Goal: Complete application form

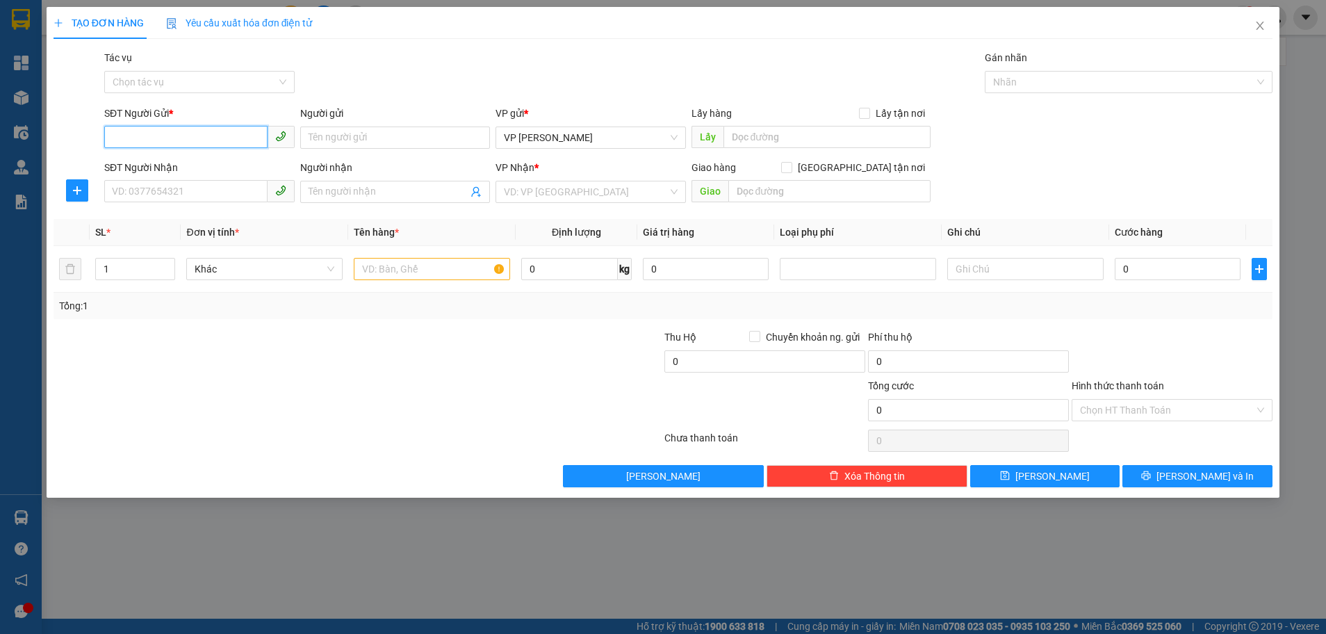
click at [147, 131] on input "SĐT Người Gửi *" at bounding box center [185, 137] width 163 height 22
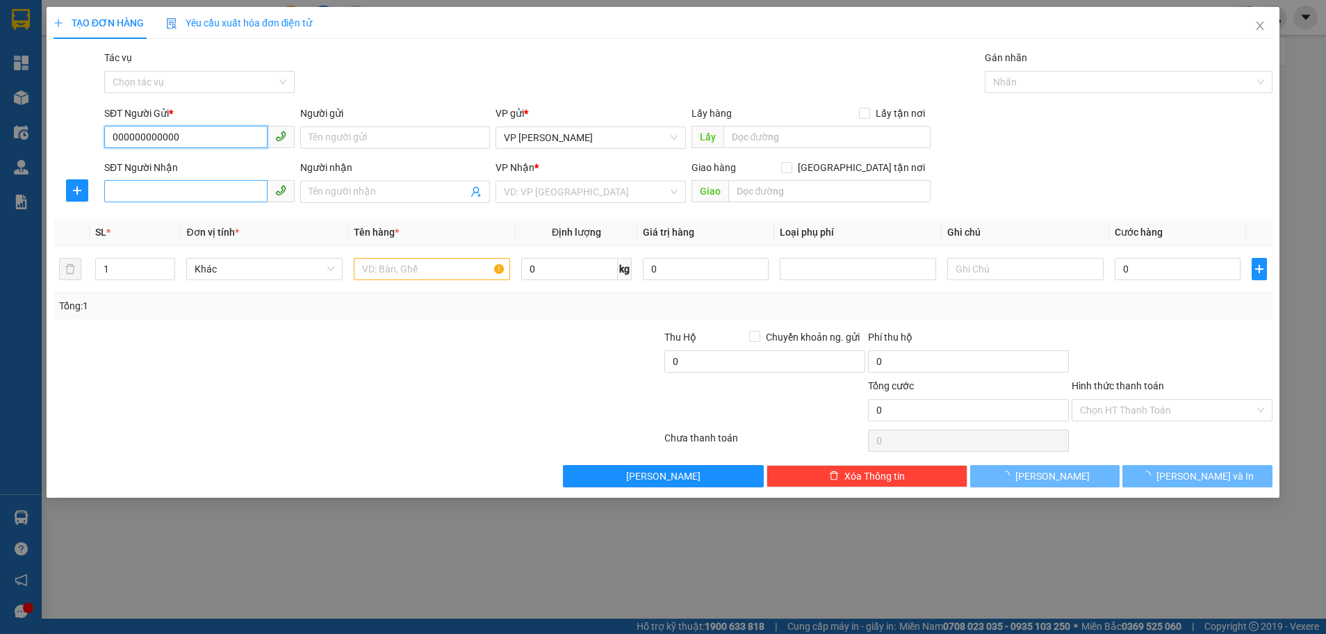
type input "000000000000"
click at [152, 186] on input "SĐT Người Nhận" at bounding box center [185, 191] width 163 height 22
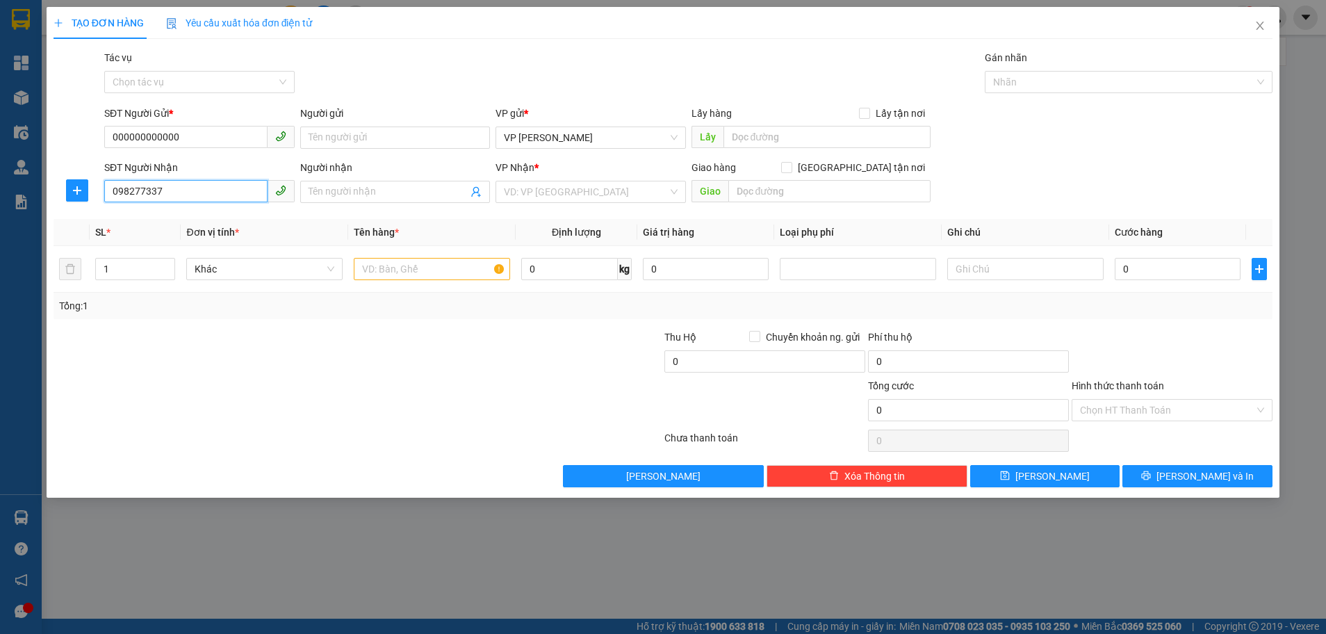
type input "0982773373"
click at [182, 218] on div "0982773373 - an nguyên" at bounding box center [200, 219] width 174 height 15
type input "an nguyên"
type input "xuân an"
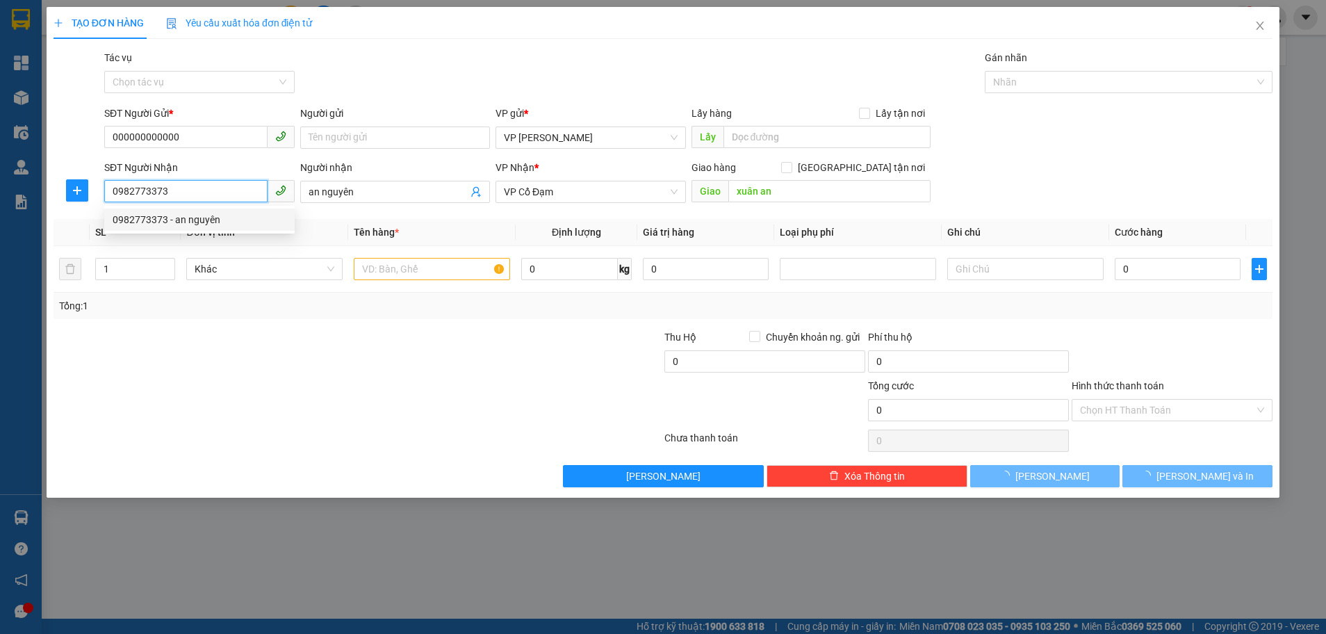
type input "40.000"
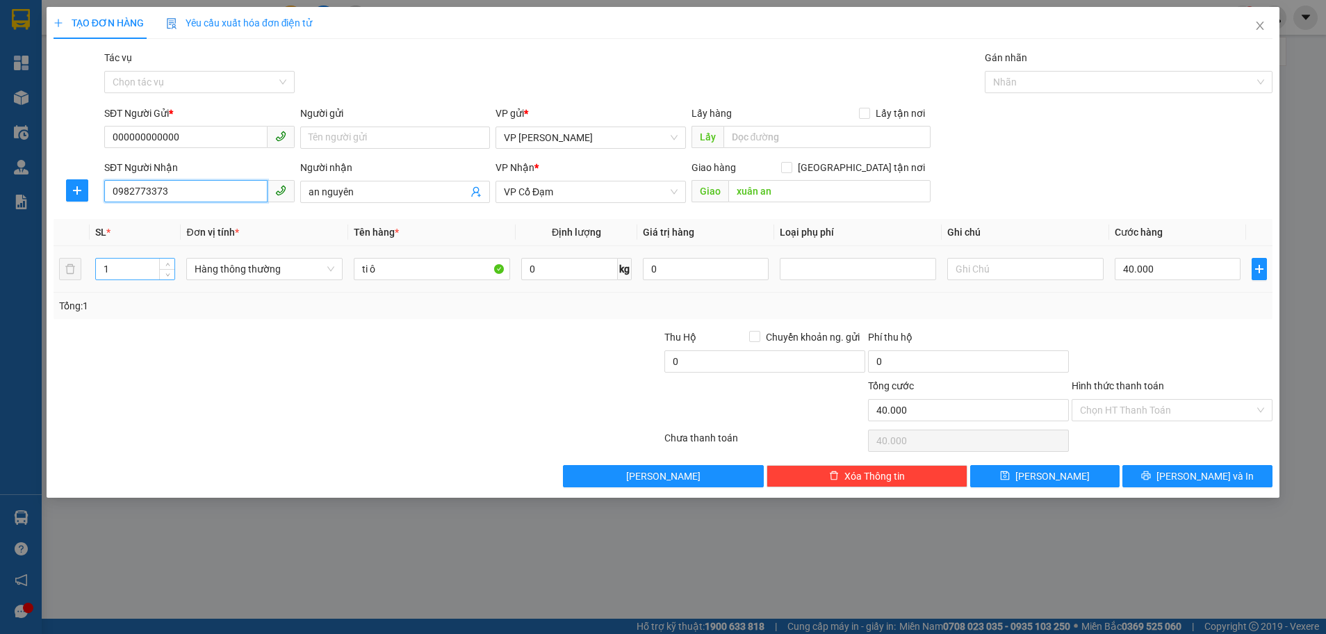
type input "0982773373"
click at [117, 263] on input "1" at bounding box center [135, 268] width 79 height 21
type input "3"
click at [411, 269] on input "ti ô" at bounding box center [432, 269] width 156 height 22
click at [1150, 272] on input "40.000" at bounding box center [1178, 269] width 126 height 22
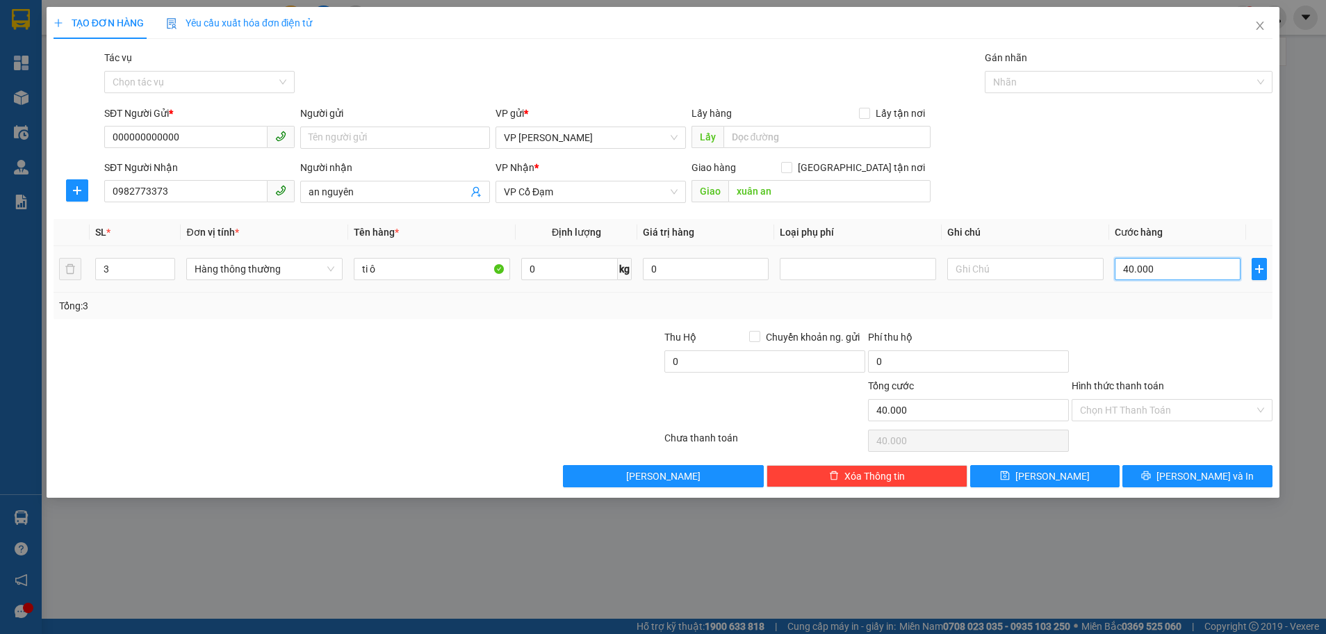
type input "0"
click at [1118, 273] on input "0" at bounding box center [1178, 269] width 126 height 22
type input "10"
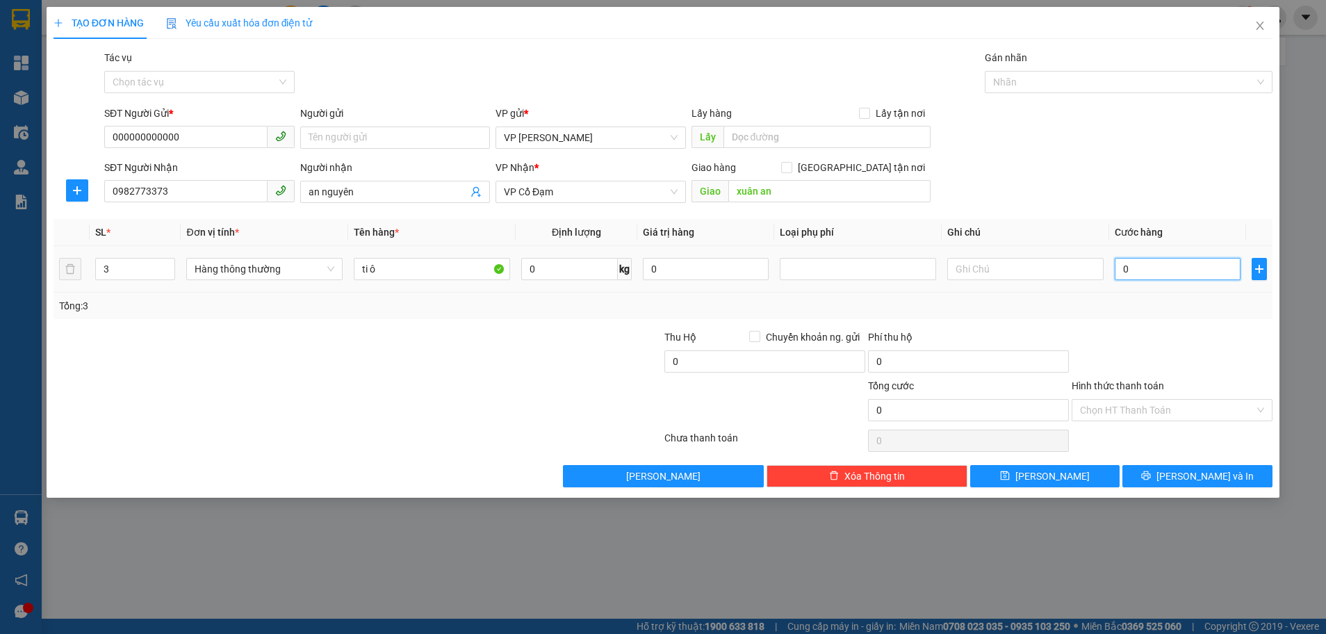
type input "10"
type input "150"
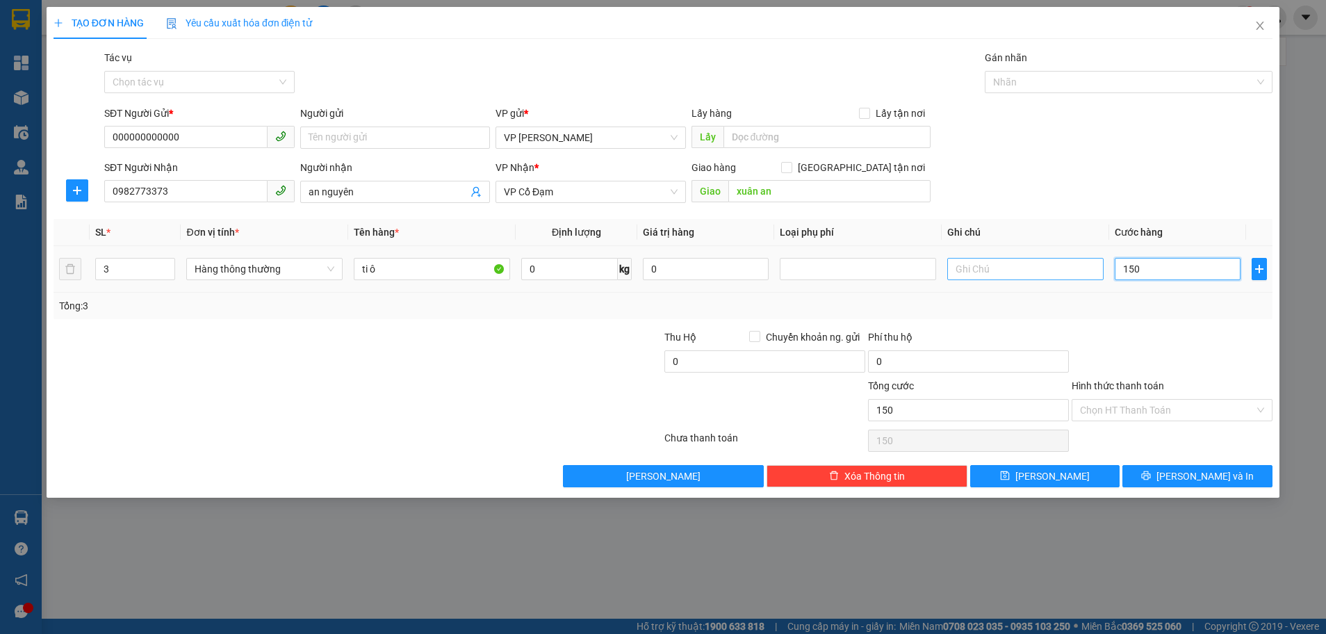
type input "1.500"
type input "150"
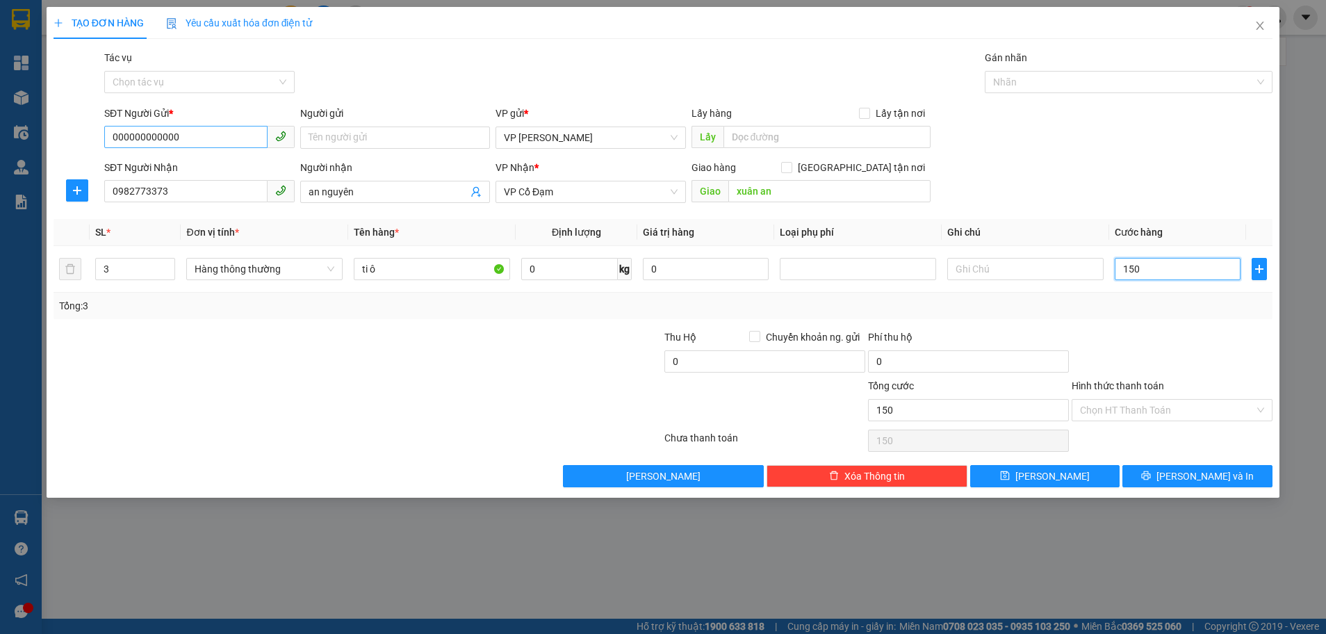
type input "150"
type input "150.000"
click at [188, 135] on input "000000000000" at bounding box center [185, 137] width 163 height 22
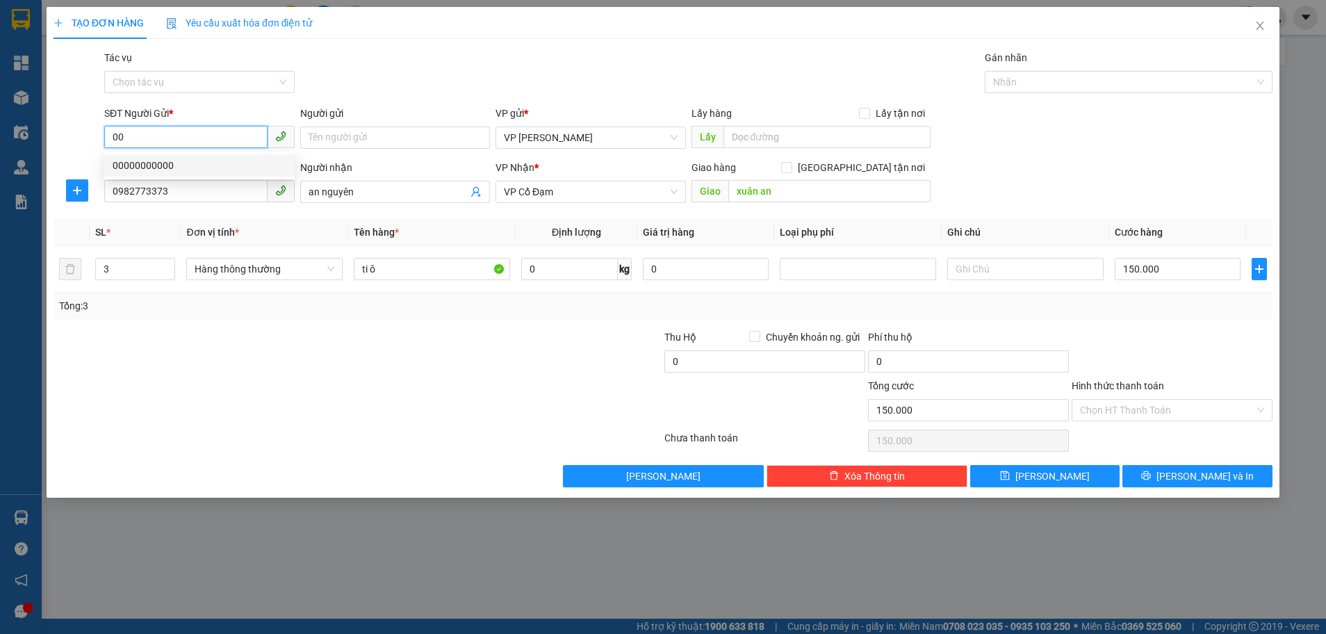
type input "0"
type input "0903474366"
click at [185, 163] on div "0903474366 - a huấn" at bounding box center [200, 165] width 174 height 15
type input "a huấn"
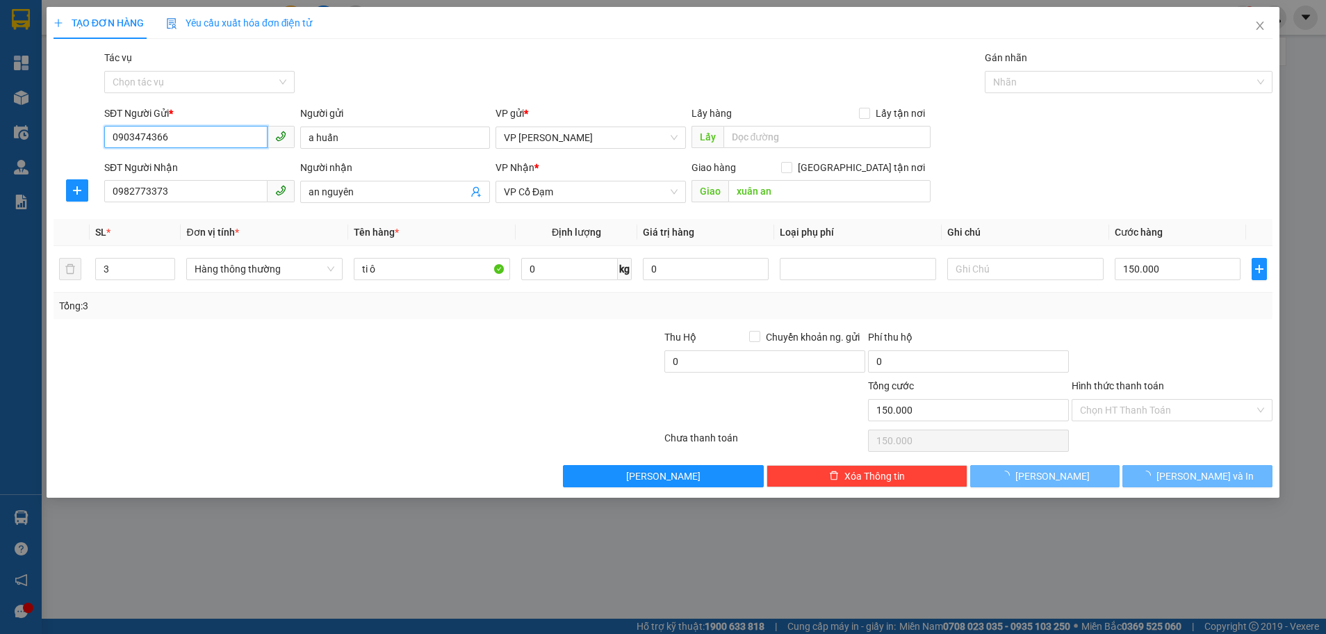
type input "40.000"
type input "1"
type input "40.000"
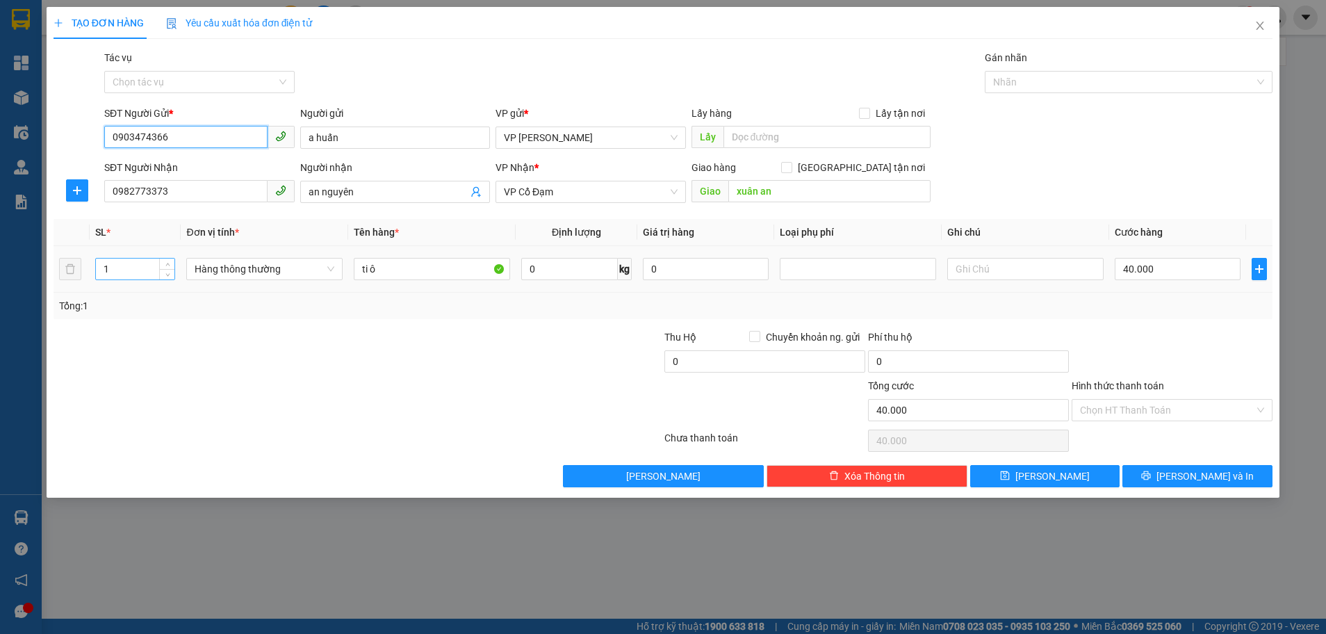
type input "0903474366"
click at [120, 271] on input "1" at bounding box center [135, 268] width 79 height 21
type input "3"
click at [1165, 270] on input "40.000" at bounding box center [1178, 269] width 126 height 22
type input "0"
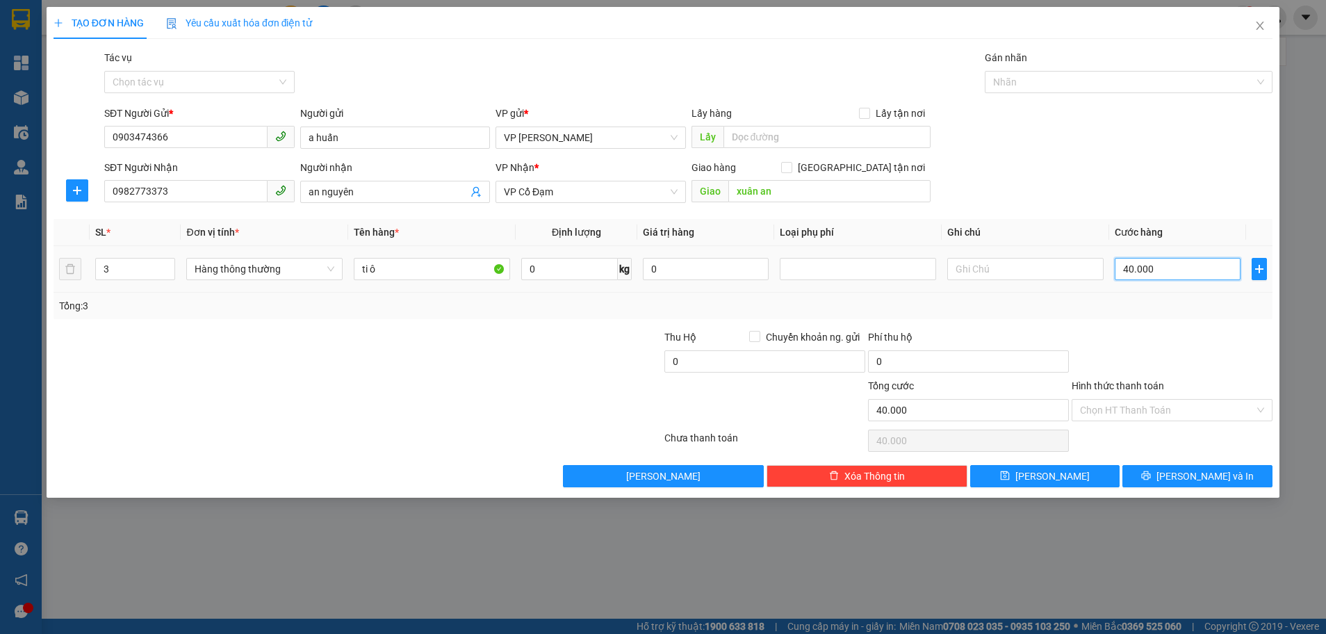
type input "0"
click at [1124, 272] on input "0" at bounding box center [1178, 269] width 126 height 22
type input "10"
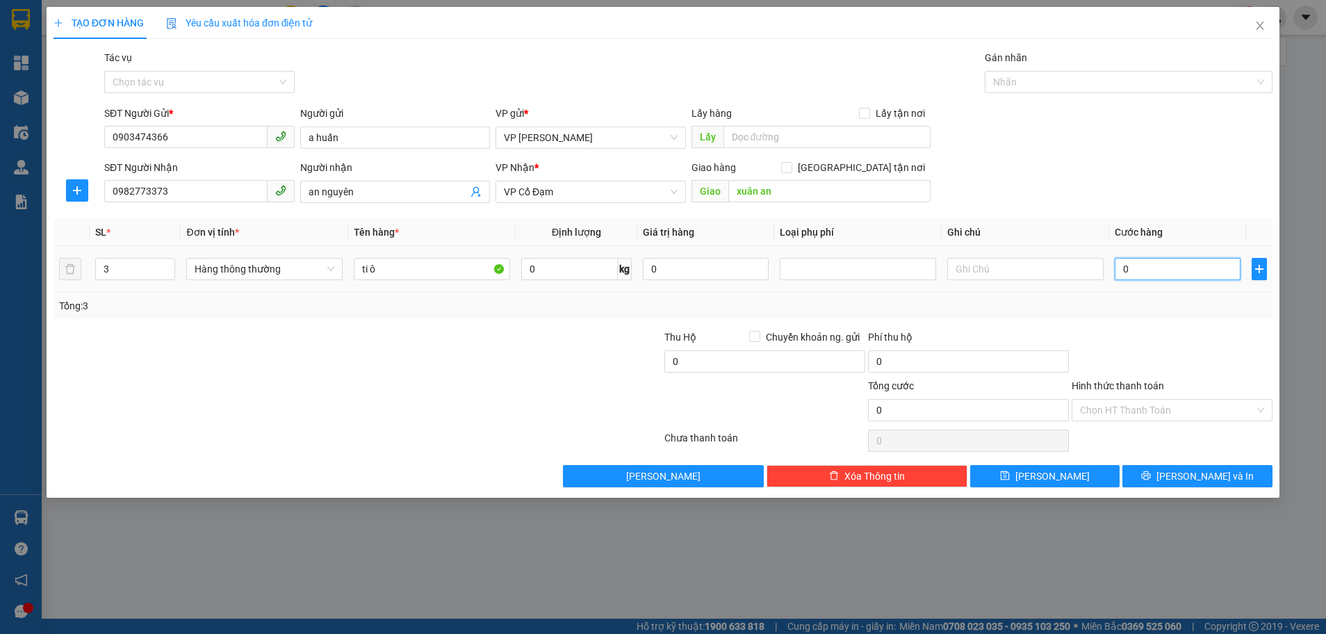
type input "10"
type input "150"
type input "150.000"
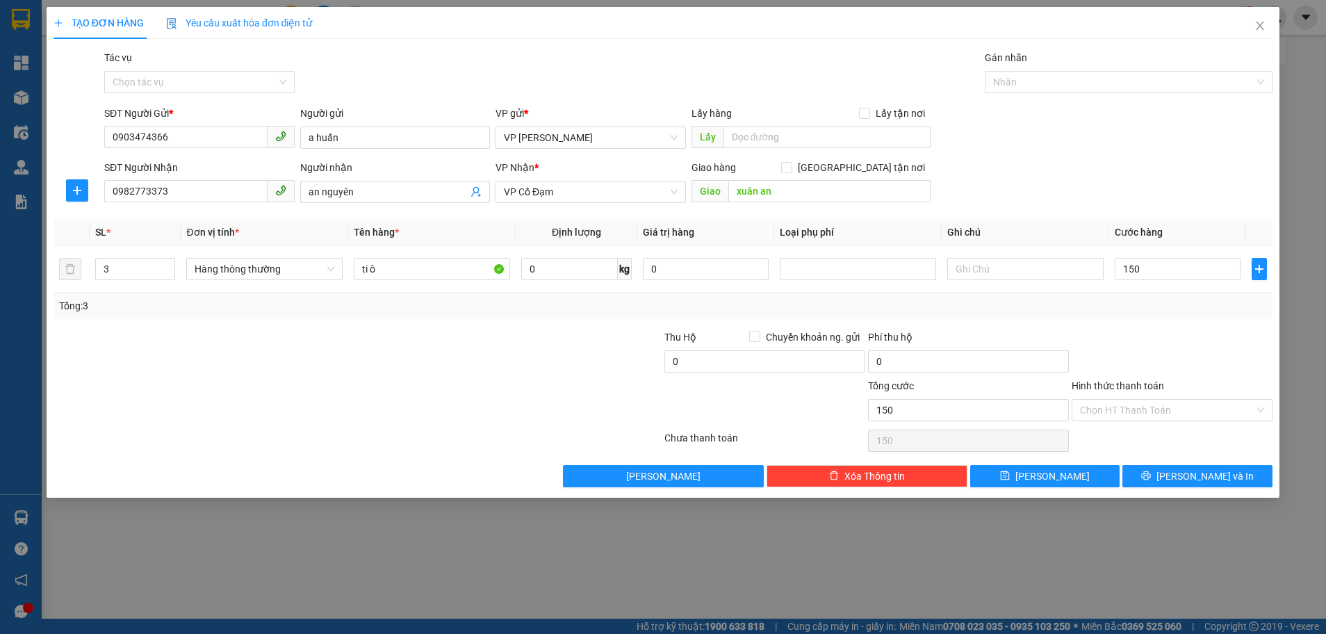
type input "150.000"
click at [1173, 347] on div at bounding box center [1172, 353] width 204 height 49
click at [1194, 472] on span "[PERSON_NAME] và In" at bounding box center [1204, 475] width 97 height 15
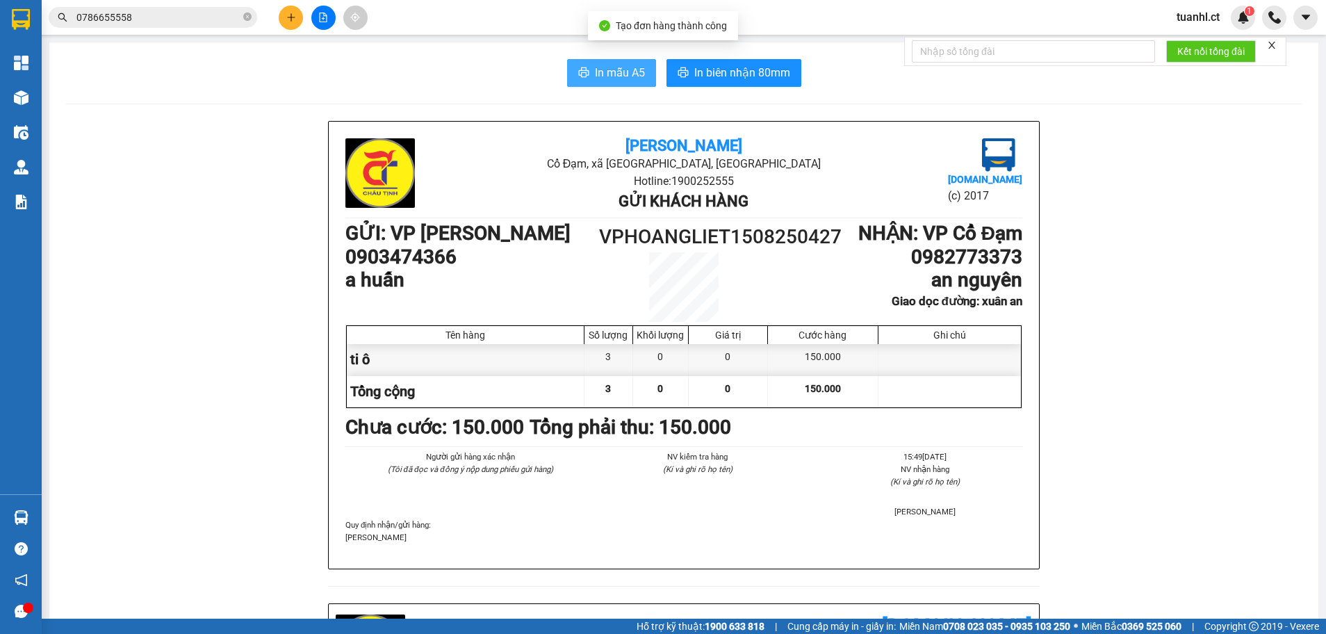
click at [603, 63] on button "In mẫu A5" at bounding box center [611, 73] width 89 height 28
click at [603, 68] on span "In mẫu A5" at bounding box center [620, 72] width 50 height 17
click at [603, 75] on span "In mẫu A5" at bounding box center [620, 72] width 50 height 17
click at [630, 65] on span "In mẫu A5" at bounding box center [620, 72] width 50 height 17
